Goal: Information Seeking & Learning: Check status

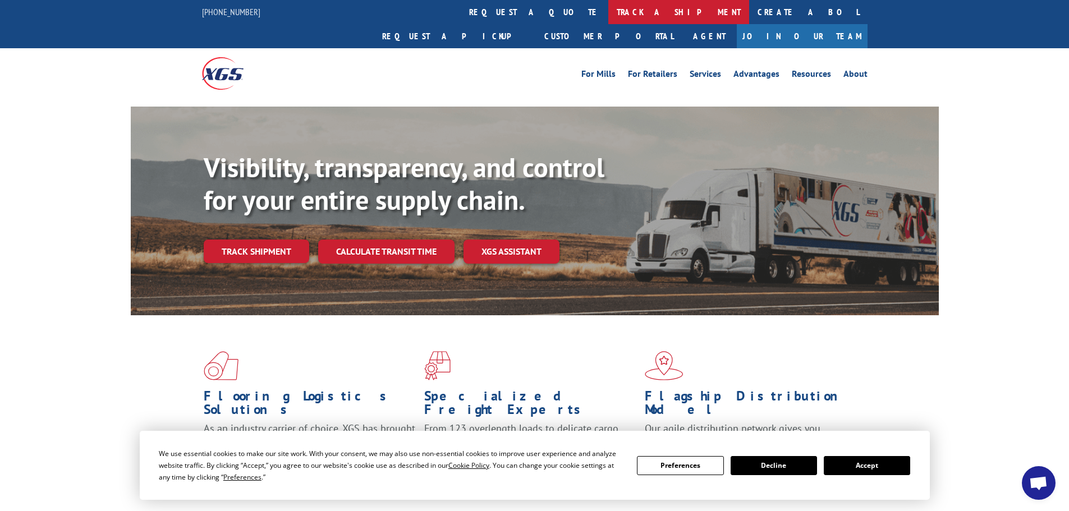
click at [608, 13] on link "track a shipment" at bounding box center [678, 12] width 141 height 24
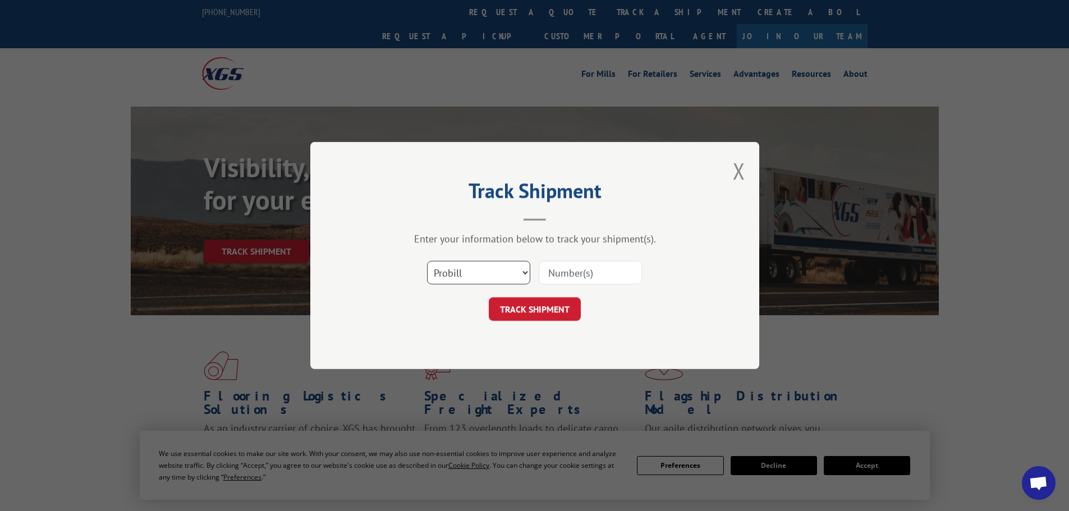
click at [495, 278] on select "Select category... Probill BOL PO" at bounding box center [478, 273] width 103 height 24
select select "bol"
click at [427, 261] on select "Select category... Probill BOL PO" at bounding box center [478, 273] width 103 height 24
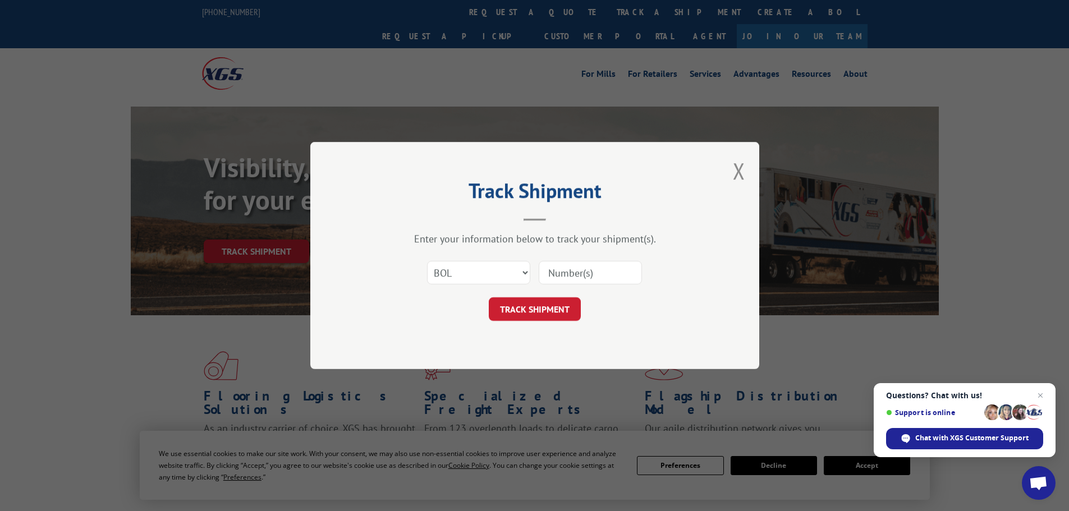
click at [558, 271] on input at bounding box center [590, 273] width 103 height 24
type input "2861544"
click at [548, 309] on button "TRACK SHIPMENT" at bounding box center [535, 309] width 92 height 24
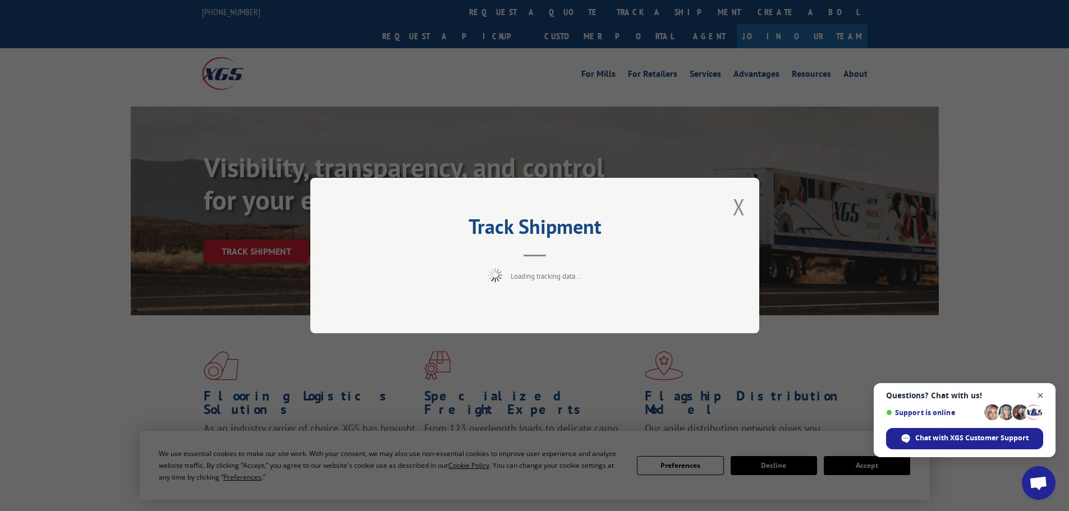
click at [1045, 392] on span "Close chat" at bounding box center [1041, 396] width 14 height 14
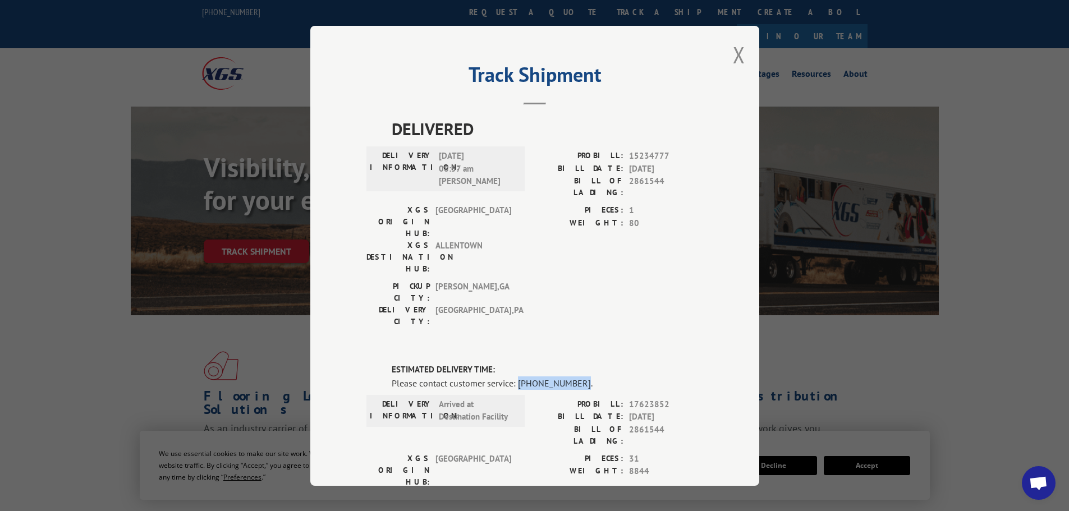
drag, startPoint x: 514, startPoint y: 318, endPoint x: 572, endPoint y: 321, distance: 57.9
click at [572, 376] on div "Please contact customer service: [PHONE_NUMBER]." at bounding box center [548, 382] width 312 height 13
click at [740, 61] on button "Close modal" at bounding box center [739, 55] width 12 height 30
